Goal: Task Accomplishment & Management: Manage account settings

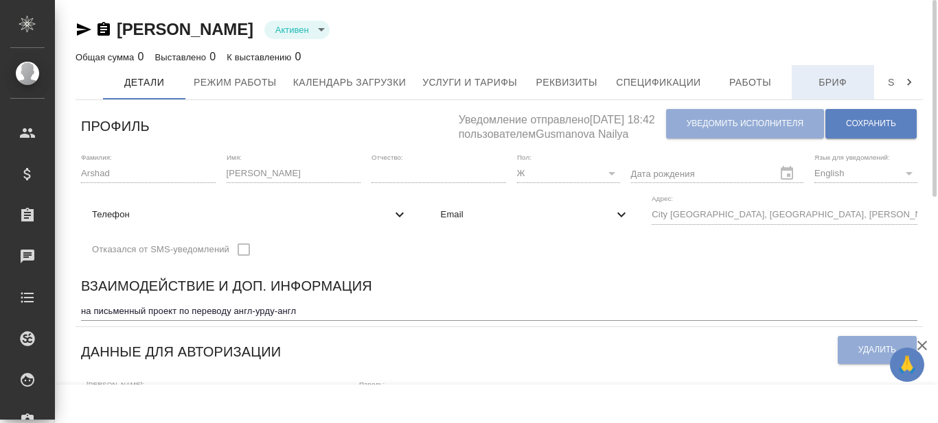
click at [821, 76] on span "Бриф" at bounding box center [833, 82] width 66 height 17
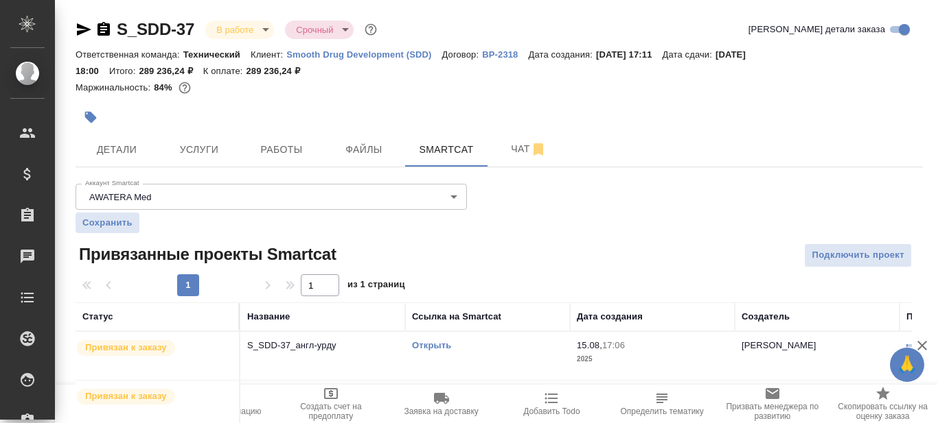
scroll to position [149, 0]
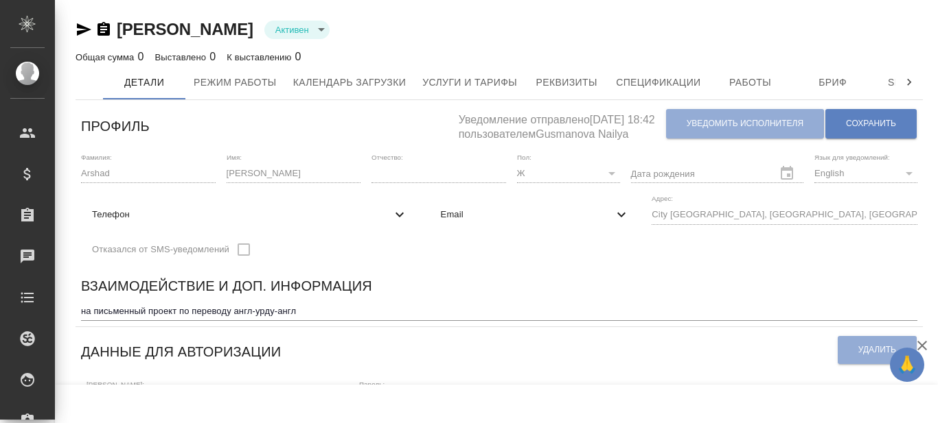
click at [303, 310] on textarea "на письменный проект по переводу англ-урду-англ" at bounding box center [499, 311] width 836 height 10
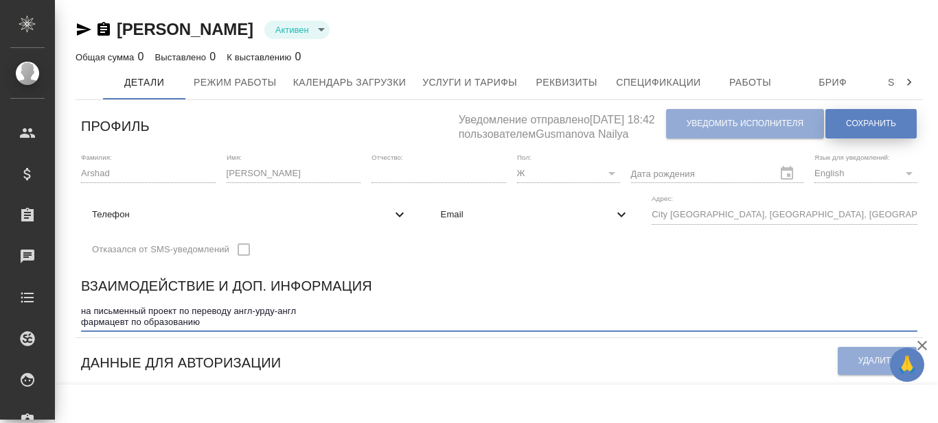
type textarea "на письменный проект по переводу англ-урду-англ фармацевт по образованию"
click at [885, 128] on span "Сохранить" at bounding box center [871, 124] width 50 height 12
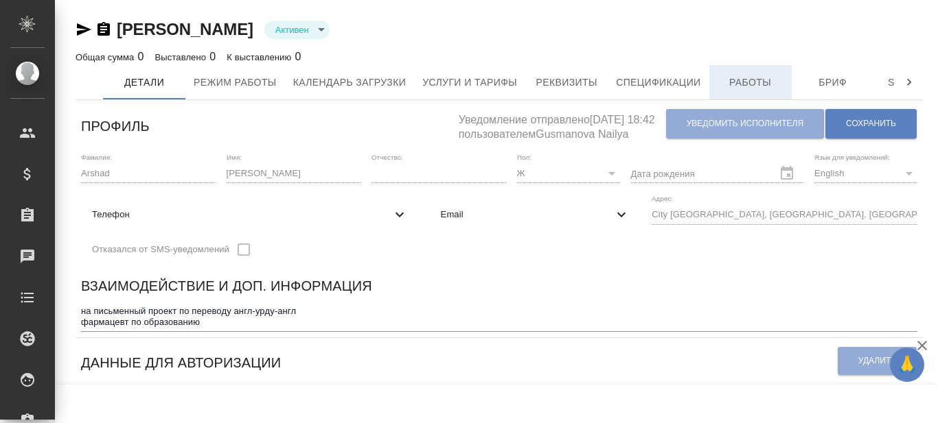
click at [758, 86] on span "Работы" at bounding box center [750, 82] width 66 height 17
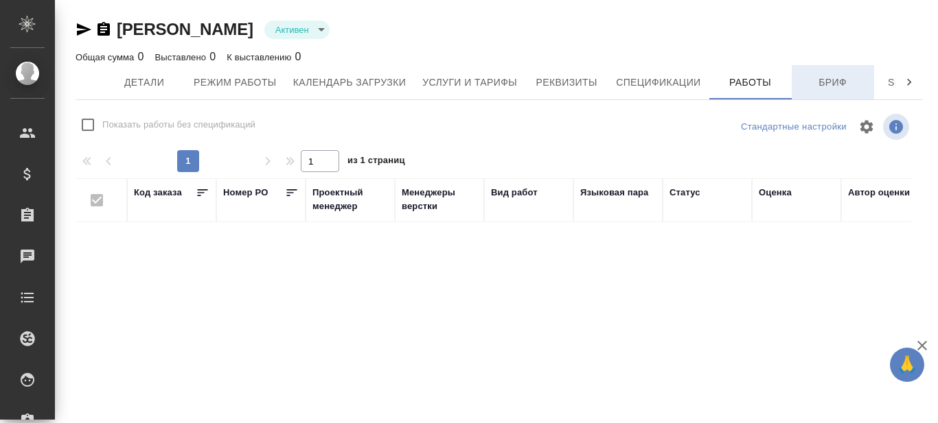
click at [828, 80] on span "Бриф" at bounding box center [833, 82] width 66 height 17
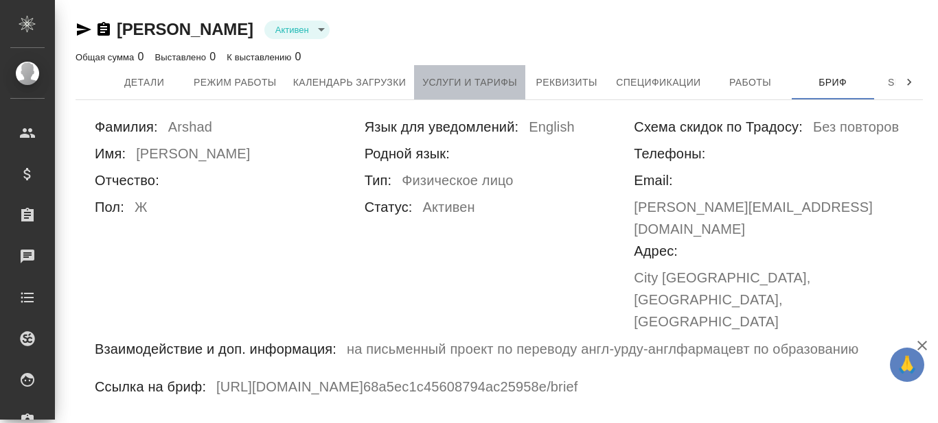
click at [459, 81] on span "Услуги и тарифы" at bounding box center [469, 82] width 95 height 17
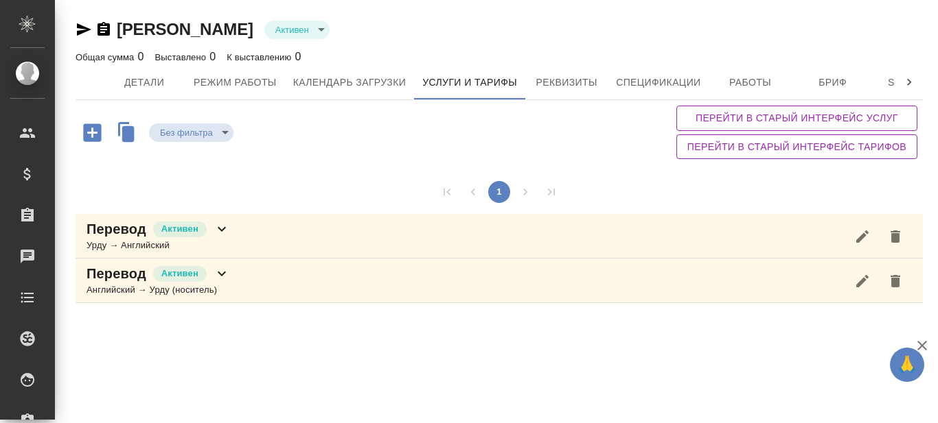
click at [224, 272] on icon at bounding box center [221, 274] width 16 height 16
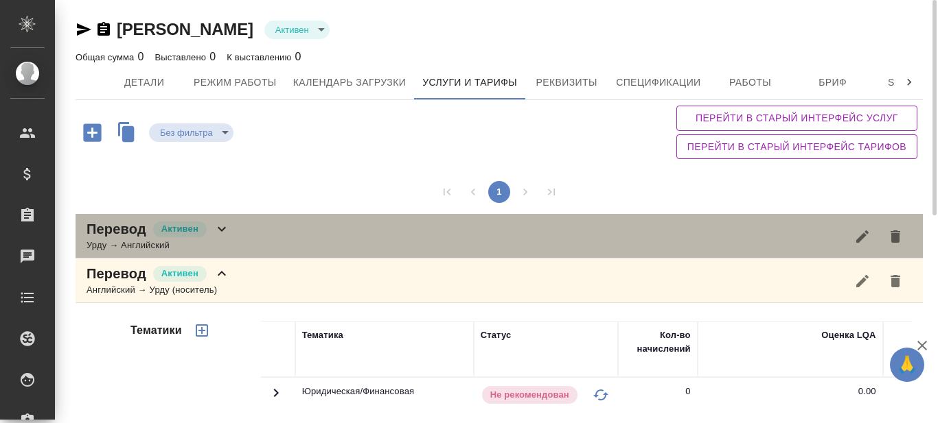
click at [223, 234] on icon at bounding box center [221, 229] width 16 height 16
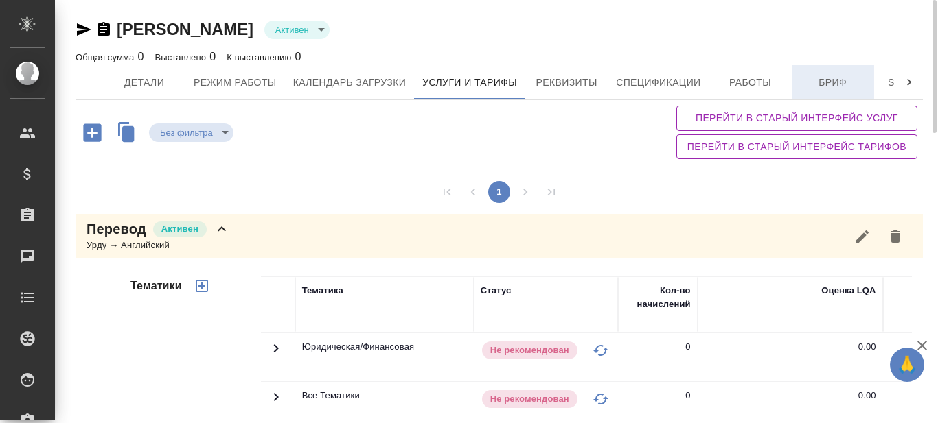
click at [822, 82] on span "Бриф" at bounding box center [833, 82] width 66 height 17
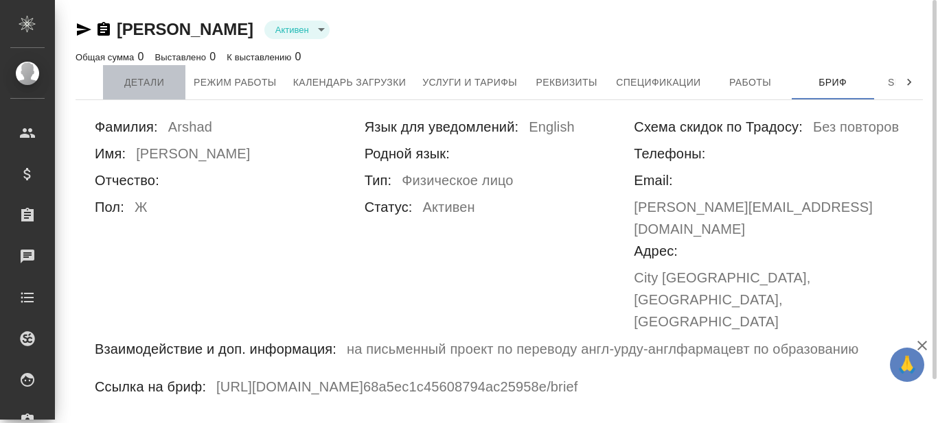
click at [148, 89] on span "Детали" at bounding box center [144, 82] width 66 height 17
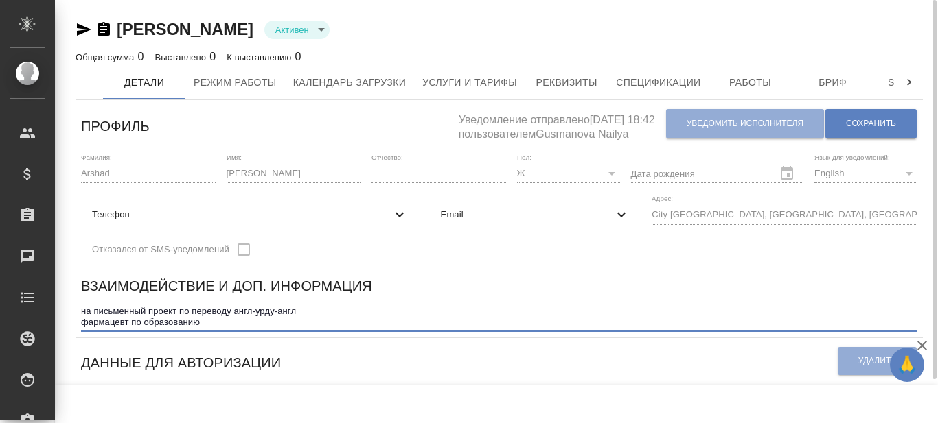
click at [334, 316] on textarea "на письменный проект по переводу англ-урду-англ фармацевт по образованию" at bounding box center [499, 316] width 836 height 21
type textarea "на письменный проект по переводу англ-урду-англ фармацевт по образованию"
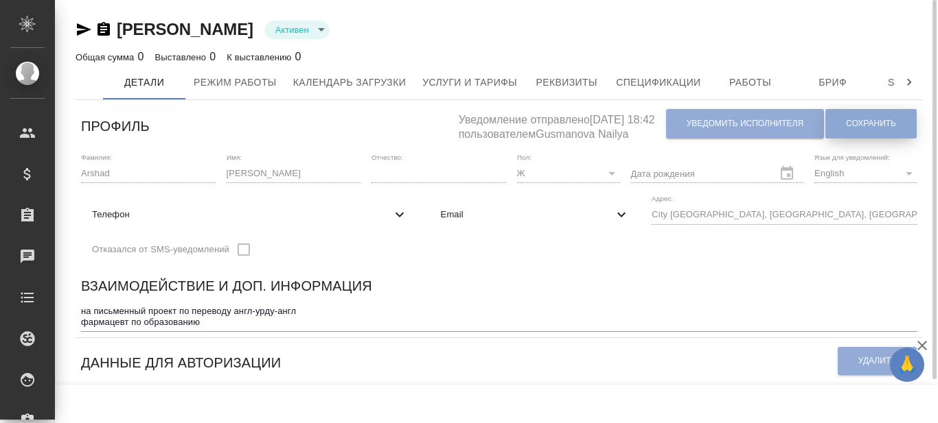
click at [889, 124] on span "Сохранить" at bounding box center [871, 124] width 50 height 12
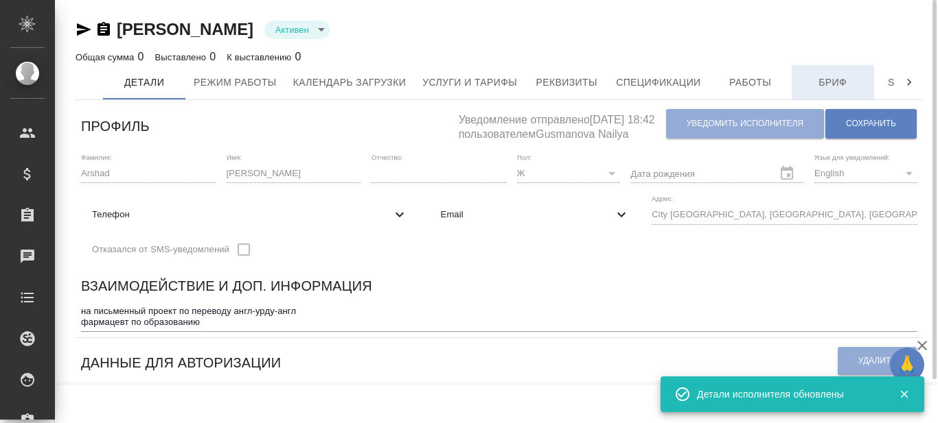
click at [844, 81] on span "Бриф" at bounding box center [833, 82] width 66 height 17
